Goal: Navigation & Orientation: Find specific page/section

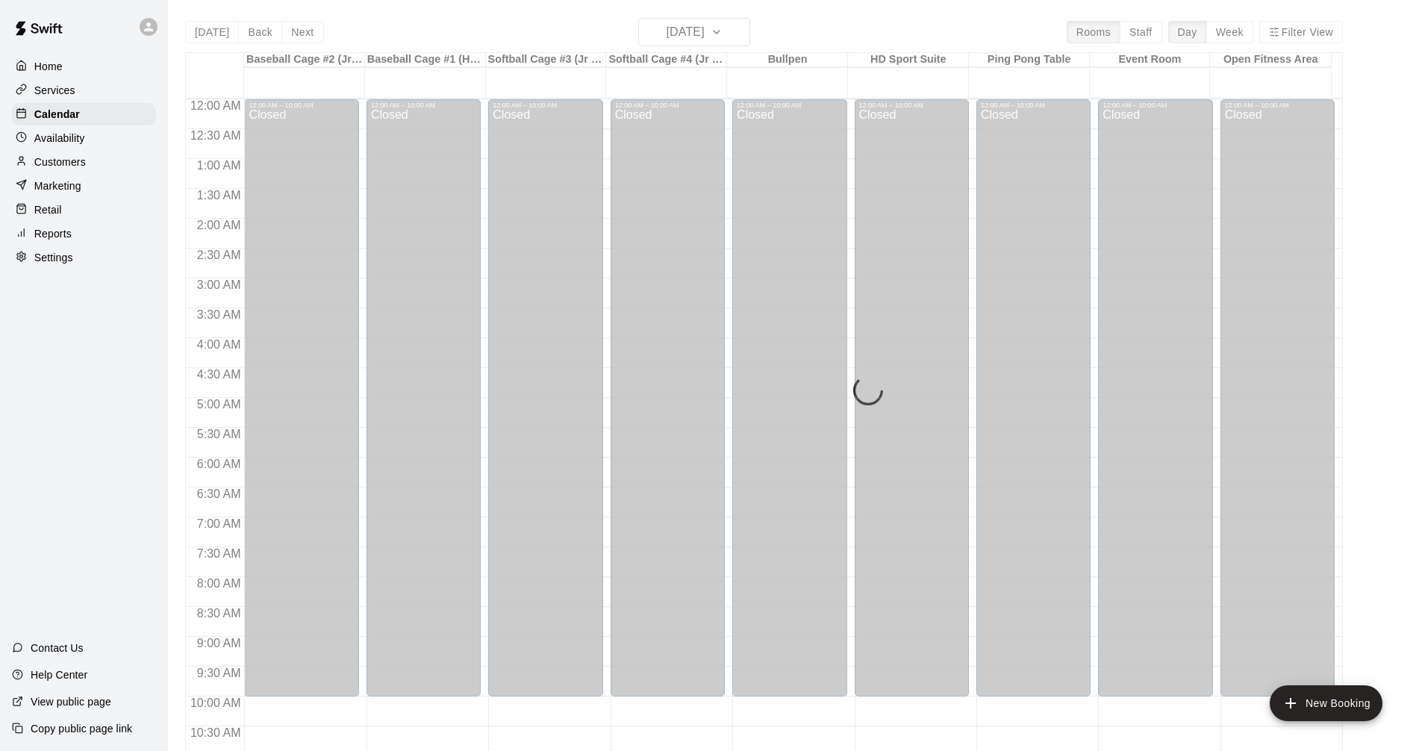
scroll to position [318, 0]
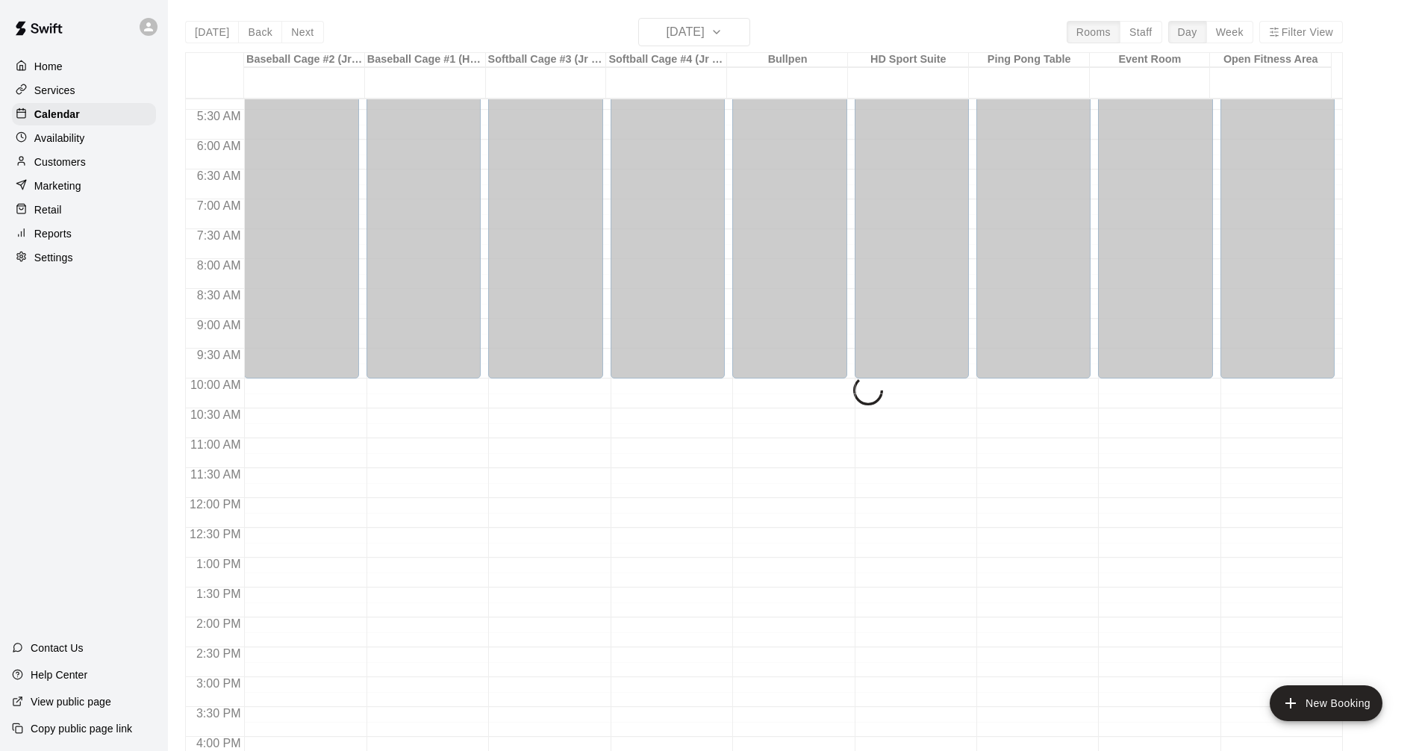
click at [72, 89] on p "Services" at bounding box center [54, 90] width 41 height 15
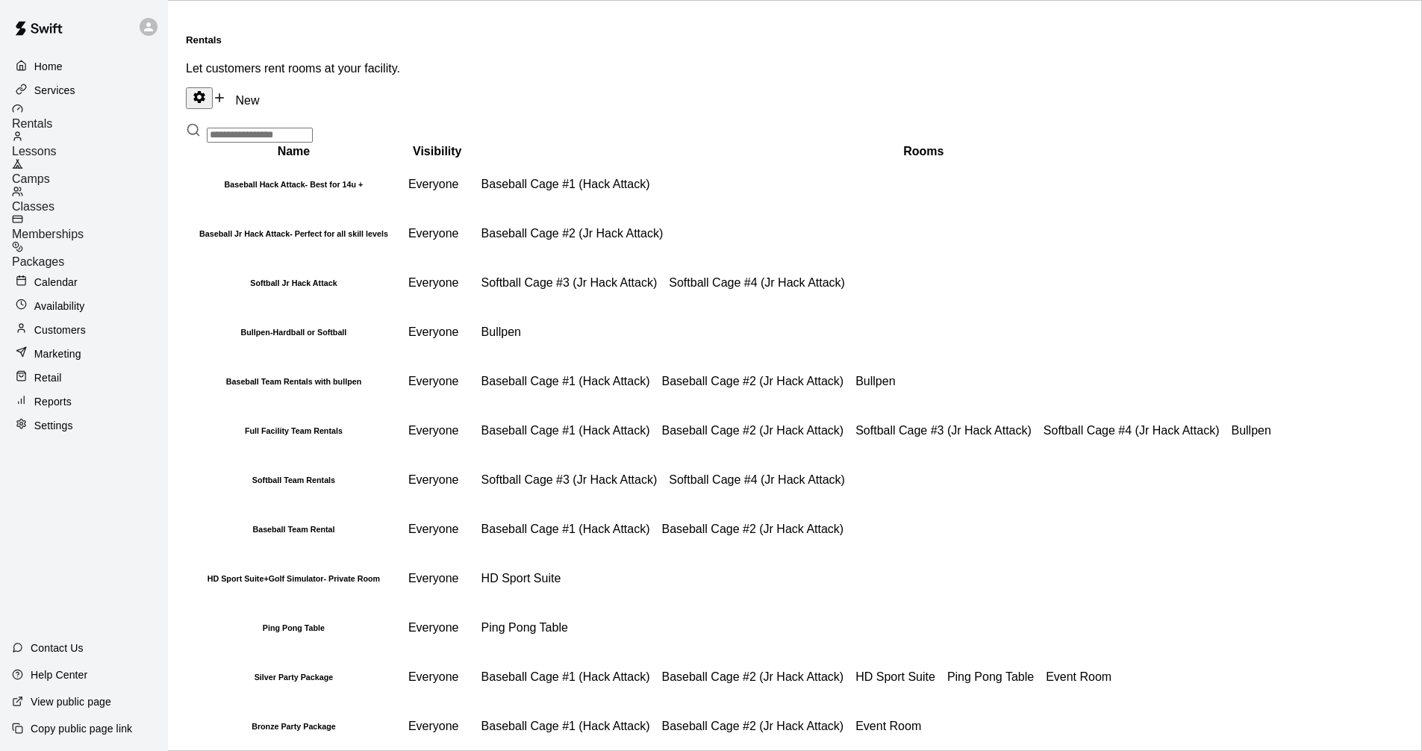
drag, startPoint x: 82, startPoint y: 260, endPoint x: 449, endPoint y: 110, distance: 395.8
click at [82, 271] on div "Calendar" at bounding box center [84, 282] width 144 height 22
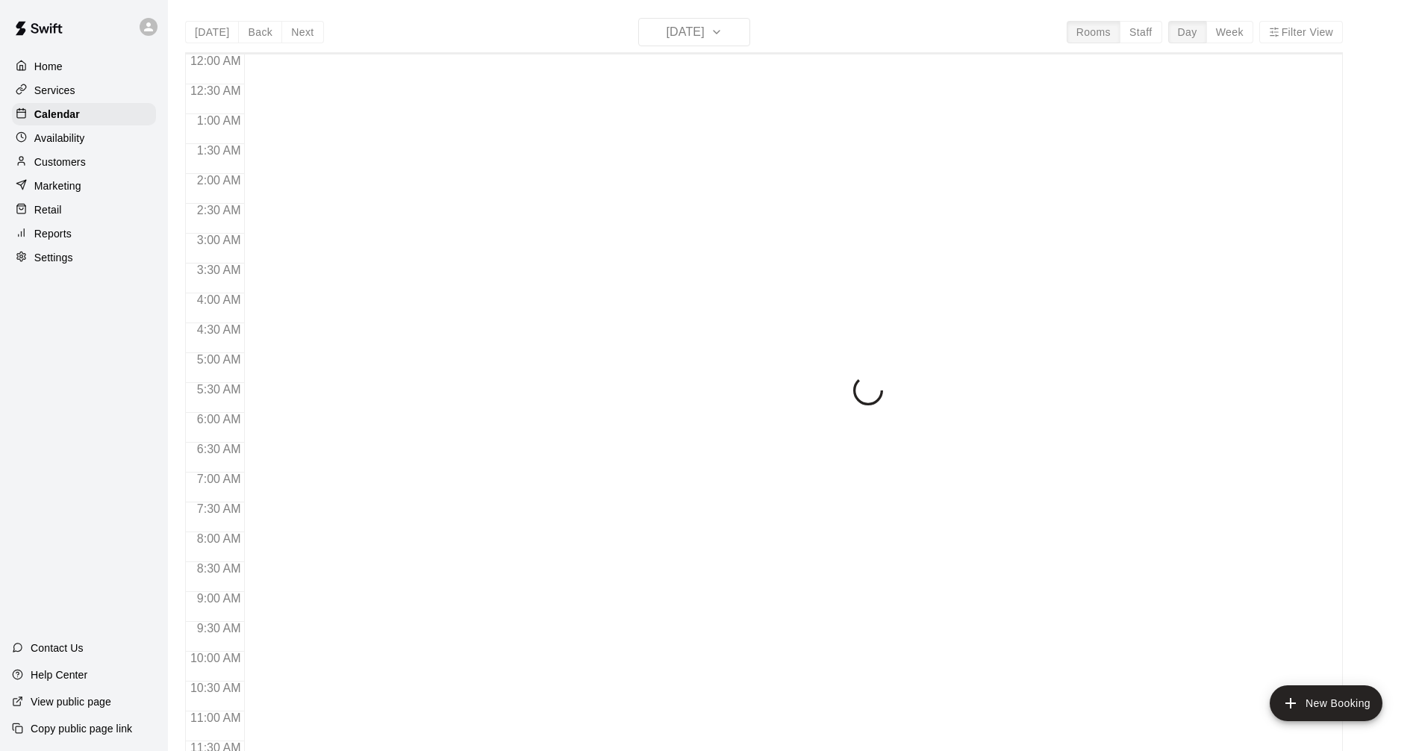
scroll to position [720, 0]
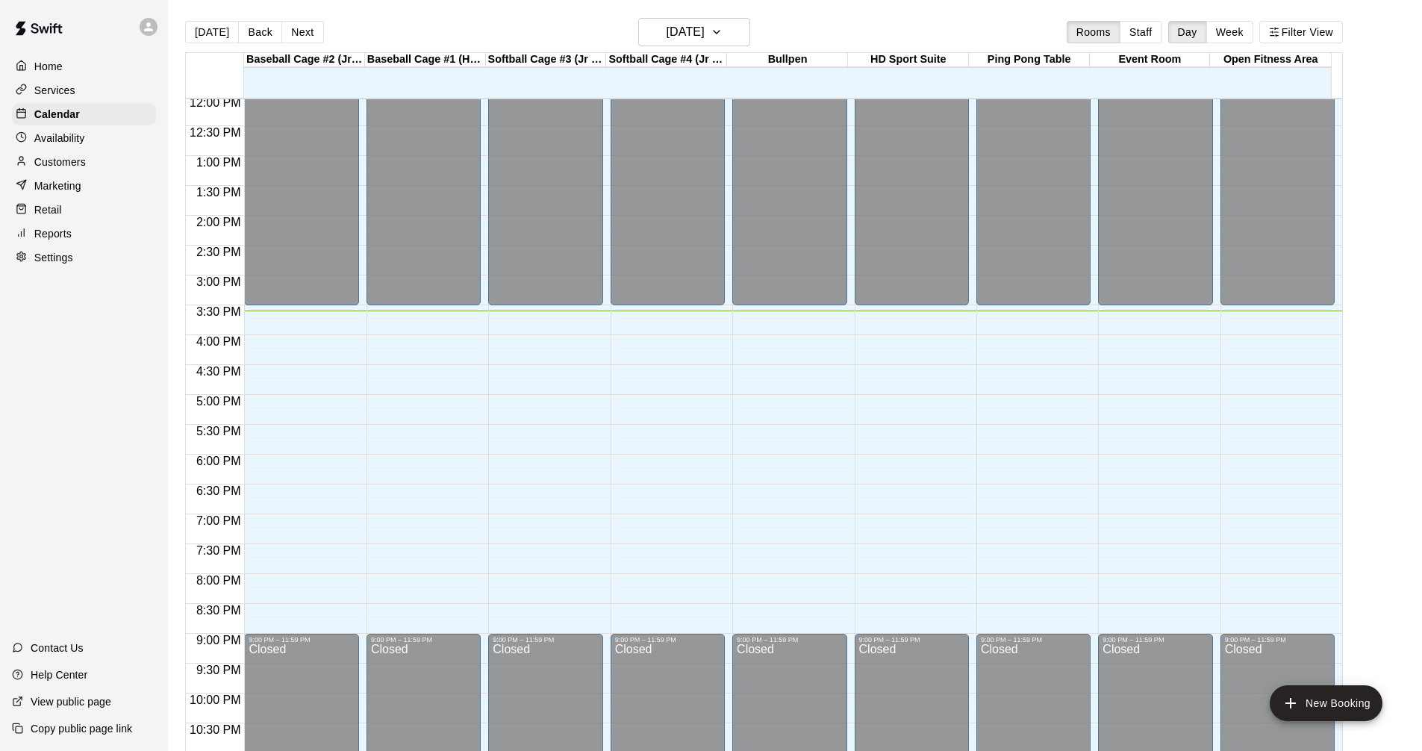
click at [84, 86] on div "Services" at bounding box center [84, 90] width 144 height 22
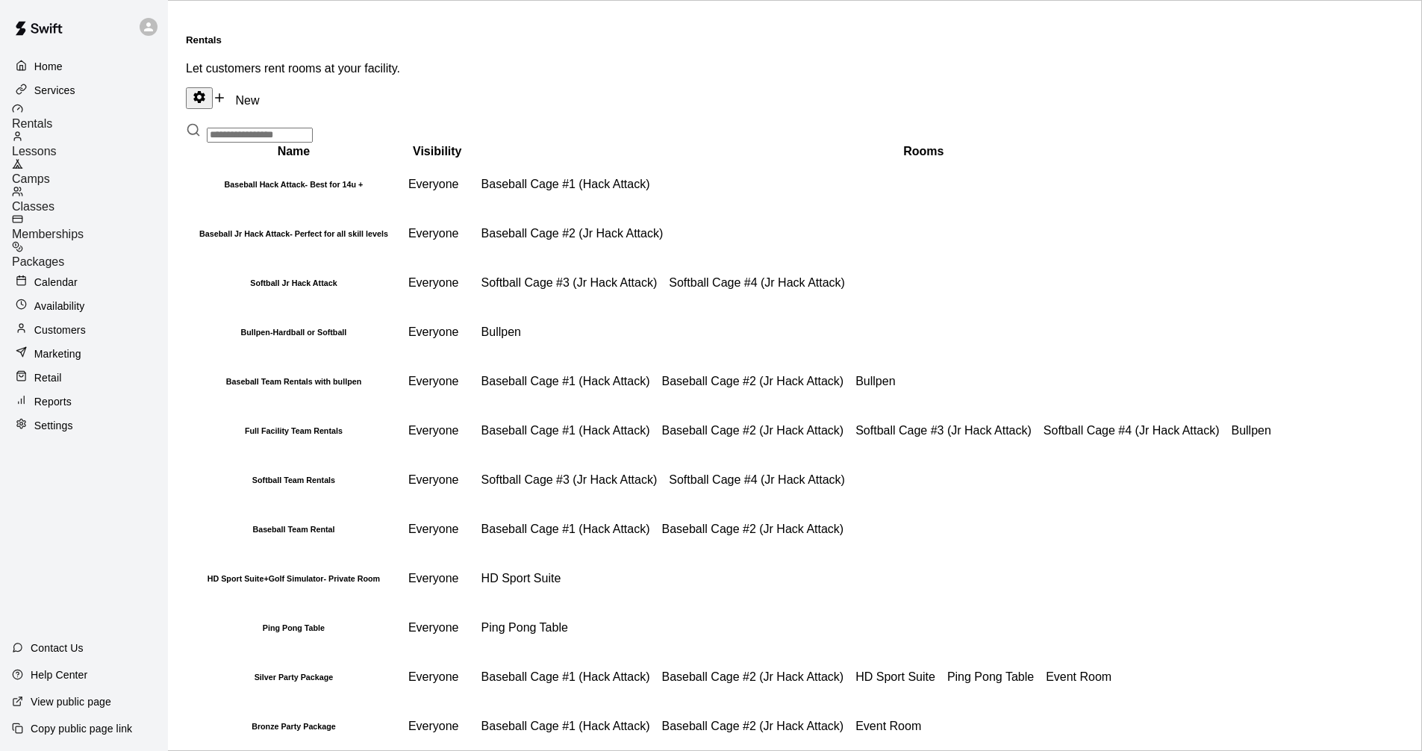
drag, startPoint x: 89, startPoint y: 266, endPoint x: 134, endPoint y: 270, distance: 44.9
click at [90, 271] on div "Calendar" at bounding box center [84, 282] width 144 height 22
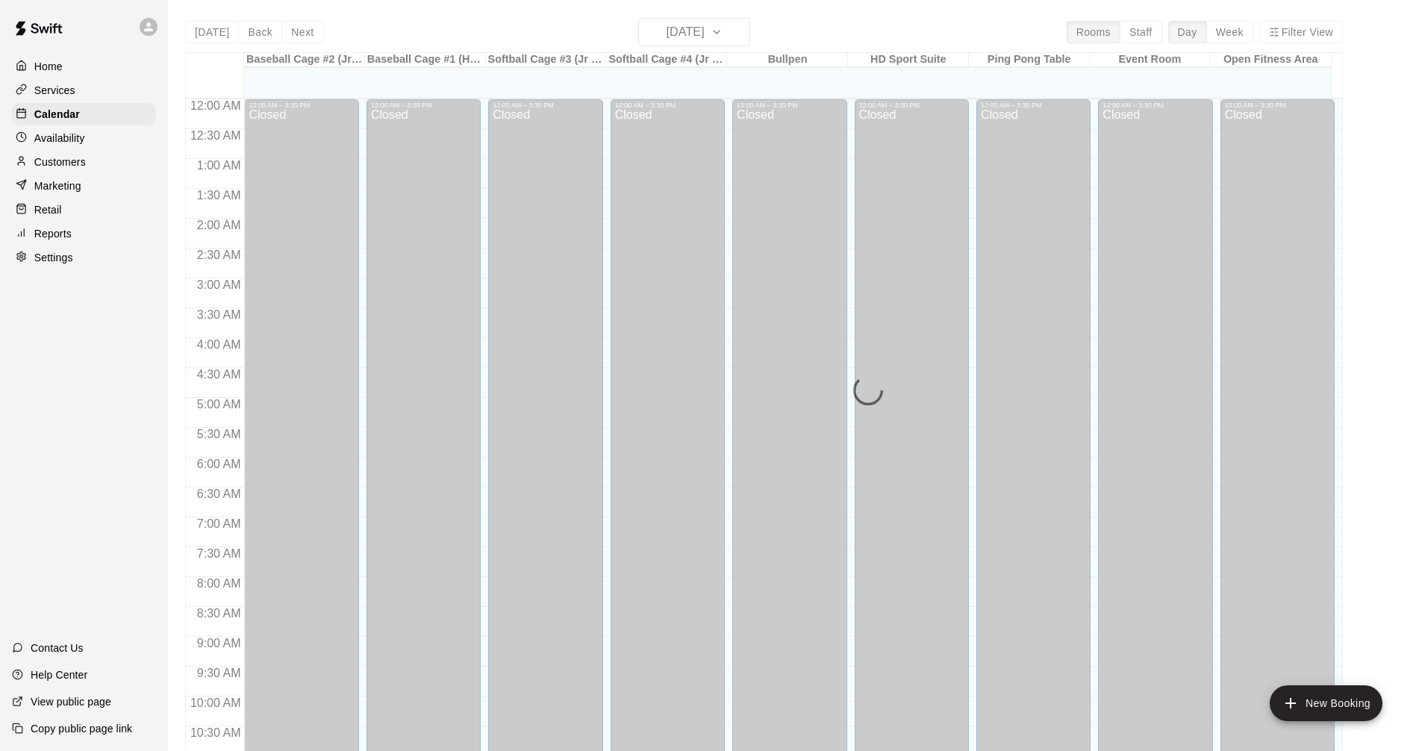
scroll to position [720, 0]
